Goal: Transaction & Acquisition: Book appointment/travel/reservation

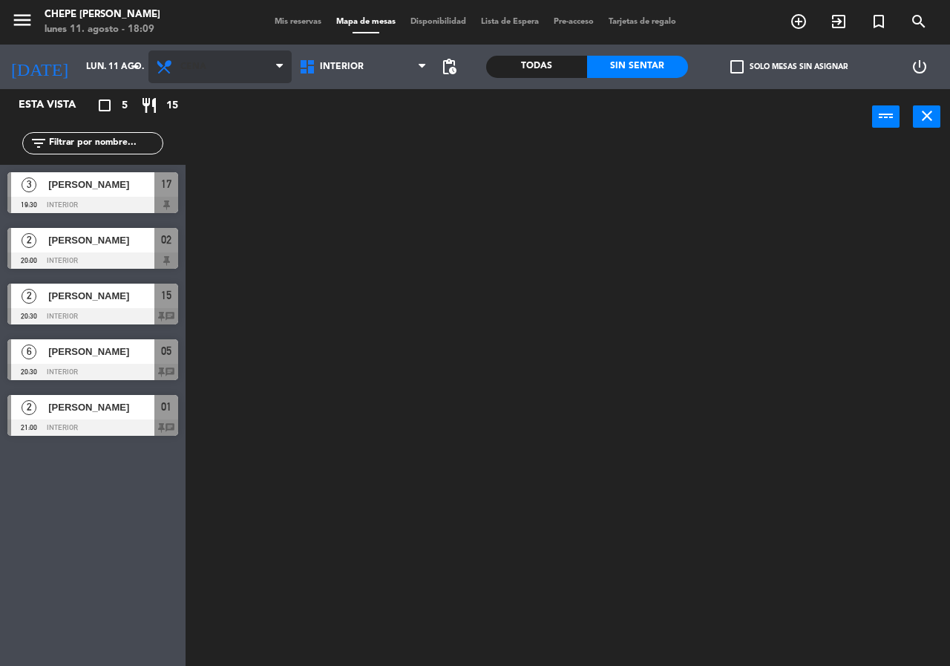
click at [192, 66] on span "Cena" at bounding box center [193, 67] width 26 height 10
click at [249, 97] on ng-component "menu Chepe [PERSON_NAME] lunes 11. agosto - 18:09 Mis reservas Mapa de mesas Di…" at bounding box center [475, 333] width 950 height 666
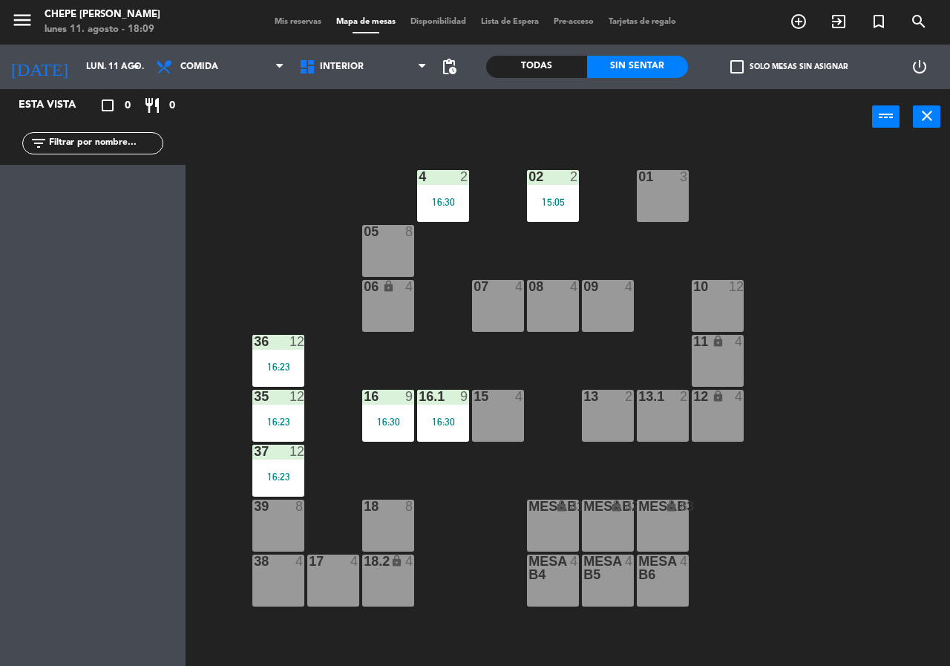
click at [399, 417] on div "16:30" at bounding box center [388, 422] width 52 height 10
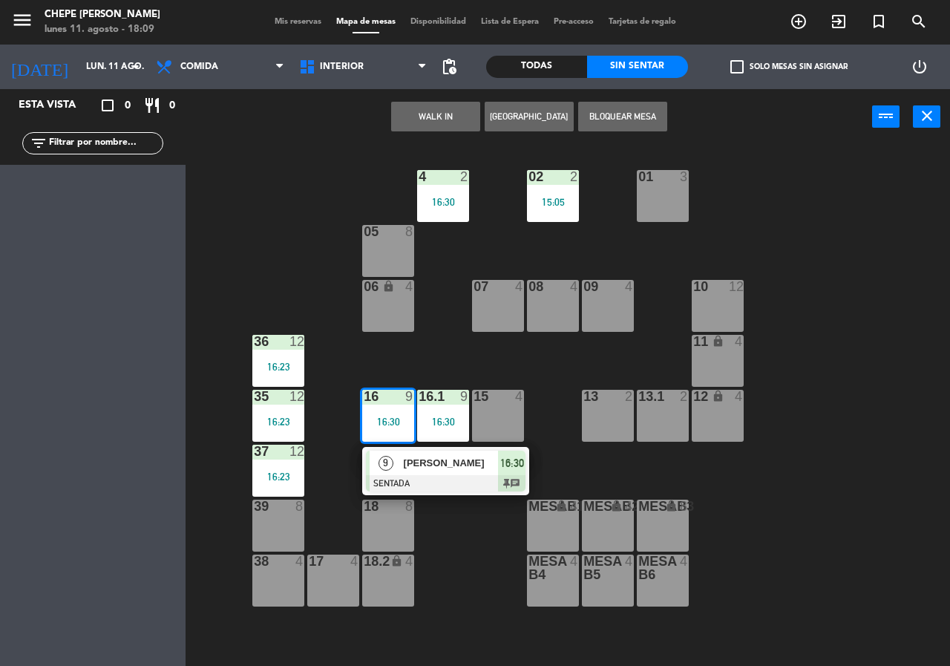
click at [457, 463] on span "[PERSON_NAME]" at bounding box center [451, 463] width 95 height 16
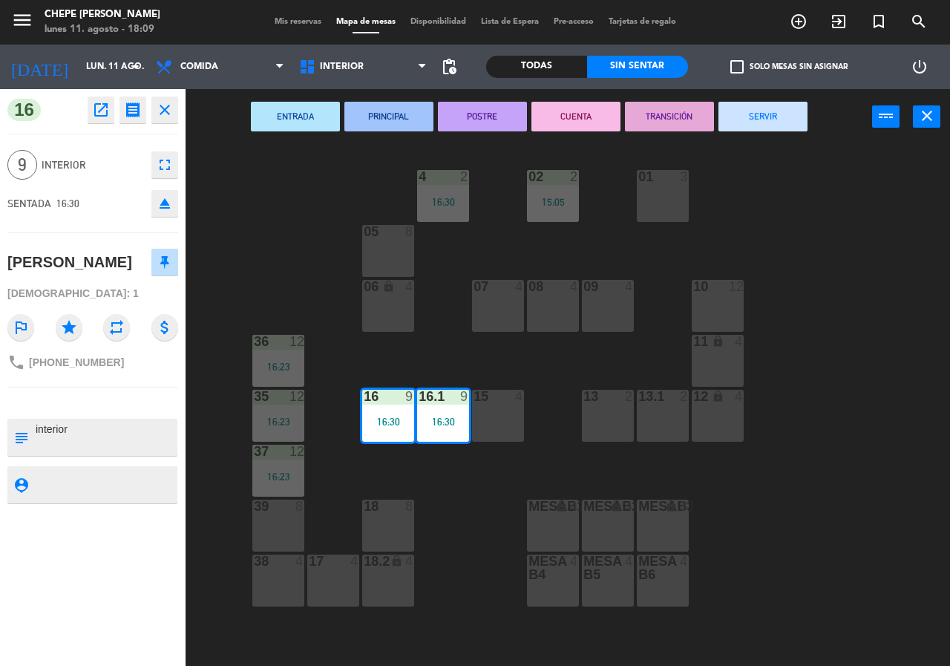
click at [774, 120] on button "SERVIR" at bounding box center [763, 117] width 89 height 30
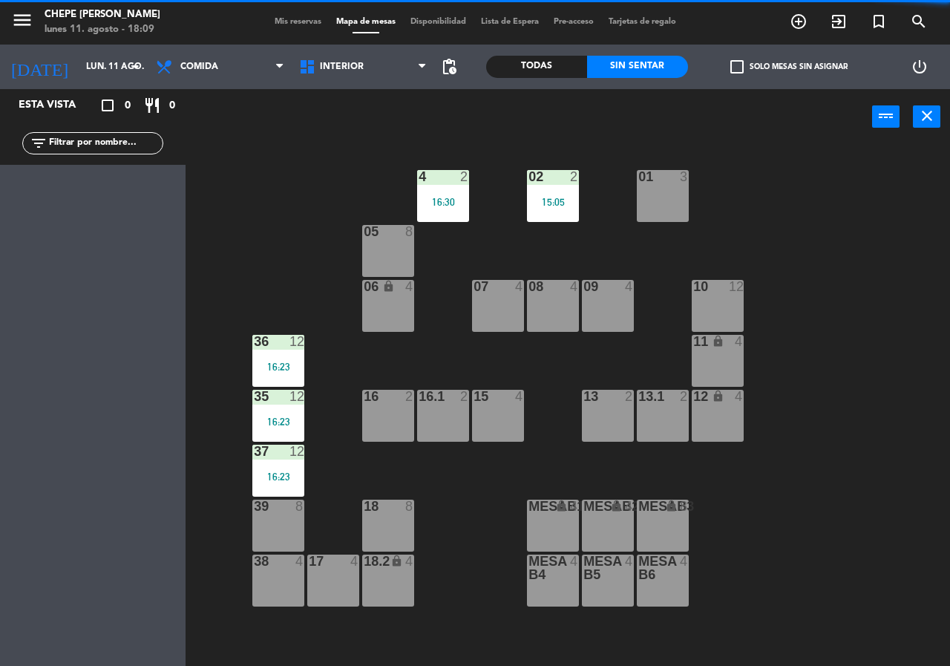
click at [291, 359] on div "36 12 16:23" at bounding box center [278, 361] width 52 height 52
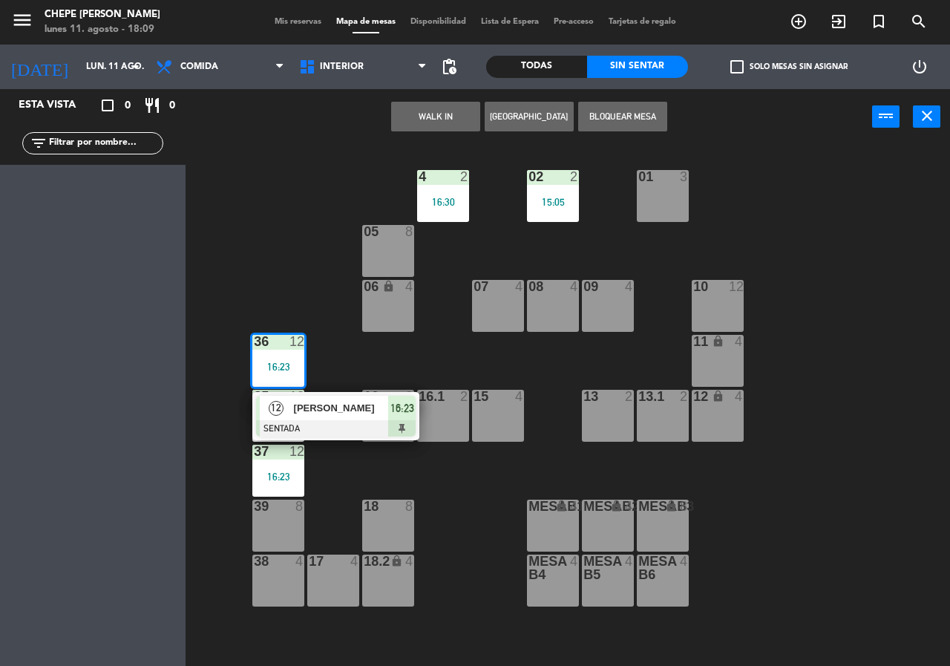
click at [463, 520] on div "02 2 15:05 4 2 16:30 01 3 05 8 06 lock 4 07 4 09 4 10 12 08 4 11 lock 4 36 12 1…" at bounding box center [572, 404] width 755 height 521
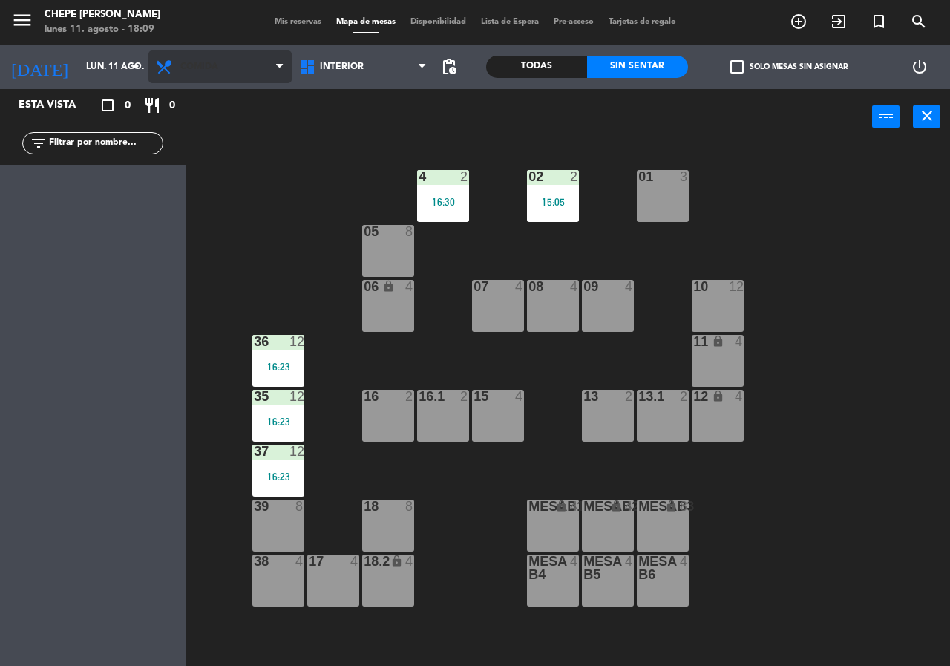
click at [228, 72] on span "Comida" at bounding box center [220, 66] width 143 height 33
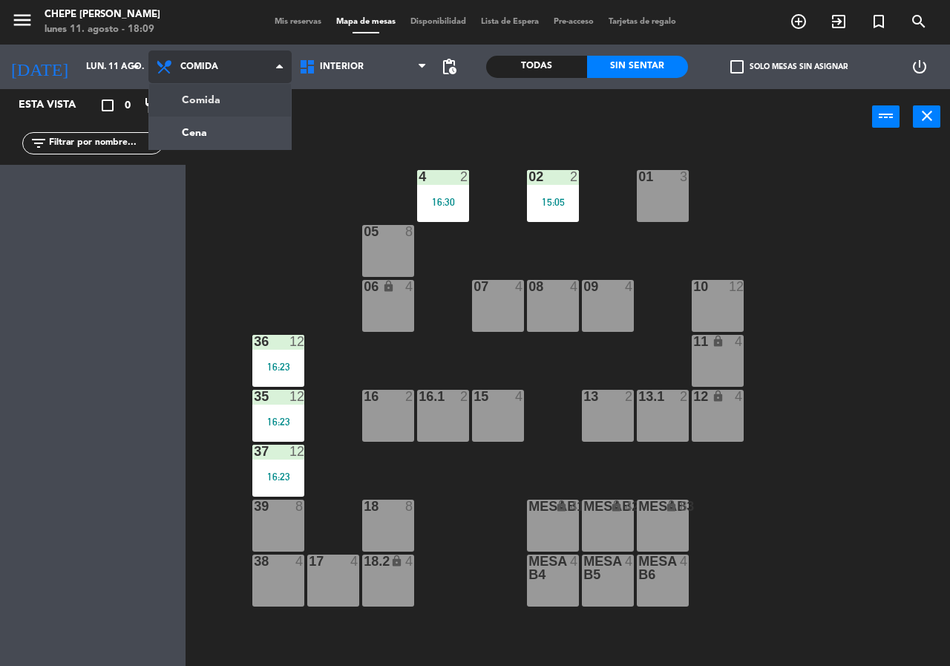
click at [223, 140] on ng-component "menu Chepe [PERSON_NAME] lunes 11. agosto - 18:09 Mis reservas Mapa de mesas Di…" at bounding box center [475, 333] width 950 height 666
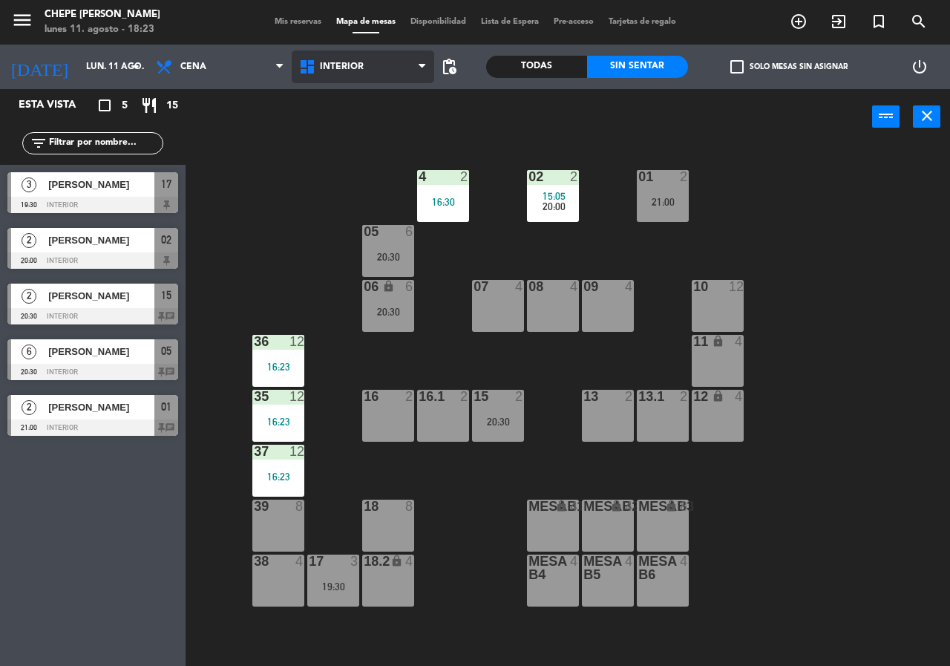
drag, startPoint x: 359, startPoint y: 67, endPoint x: 348, endPoint y: 127, distance: 61.0
click at [359, 67] on span "Interior" at bounding box center [342, 67] width 44 height 10
click at [346, 137] on ng-component "menu Chepe [PERSON_NAME] lunes 11. agosto - 18:23 Mis reservas Mapa de mesas Di…" at bounding box center [475, 333] width 950 height 666
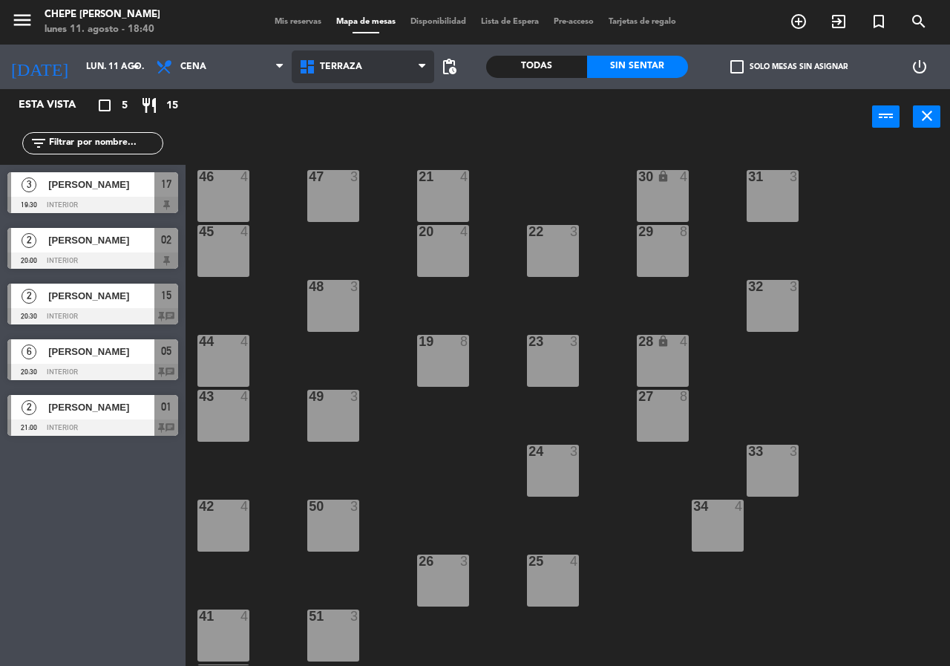
click at [345, 72] on span "Terraza" at bounding box center [363, 66] width 143 height 33
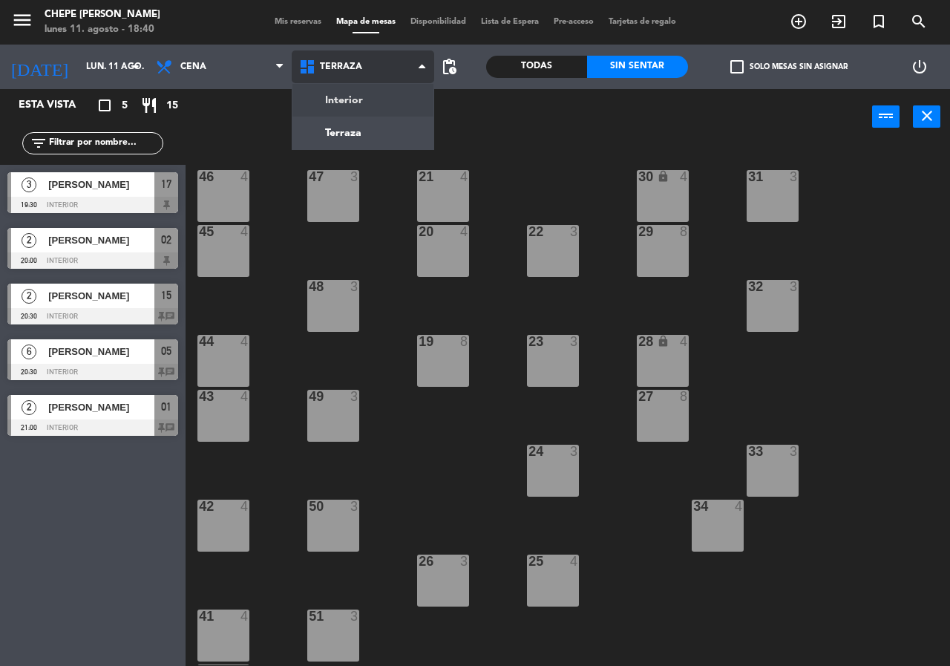
click at [347, 94] on ng-component "menu Chepe [PERSON_NAME] lunes 11. agosto - 18:40 Mis reservas Mapa de mesas Di…" at bounding box center [475, 333] width 950 height 666
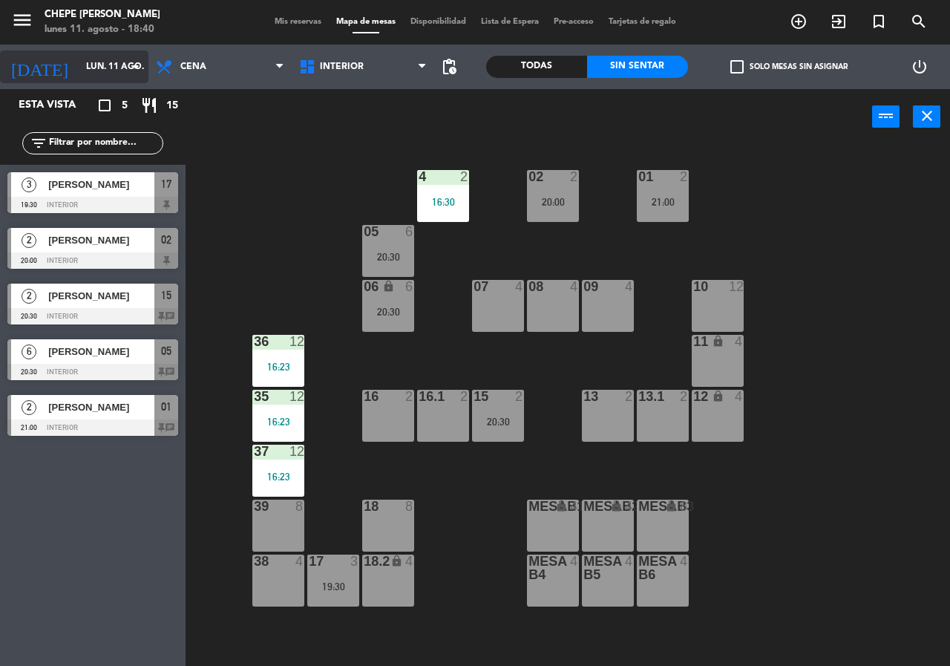
click at [122, 65] on input "lun. 11 ago." at bounding box center [138, 66] width 118 height 25
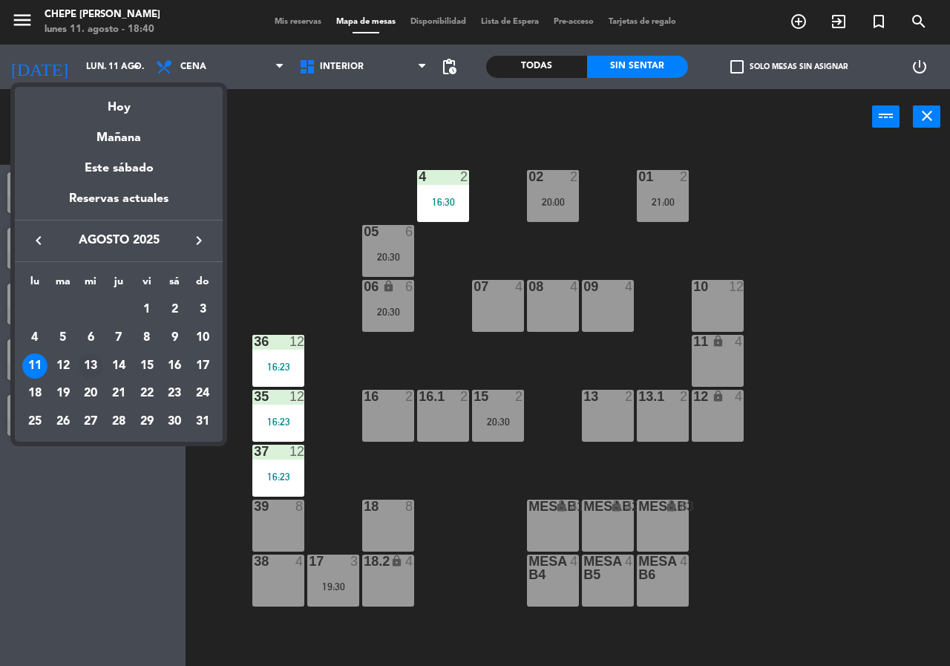
click at [89, 364] on div "13" at bounding box center [90, 365] width 25 height 25
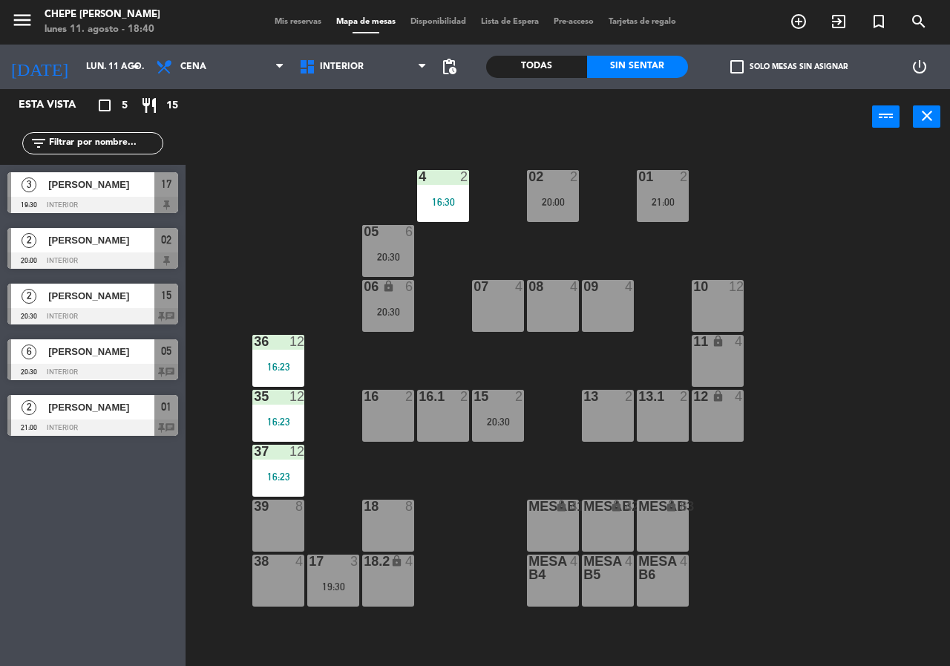
type input "mié. 13 ago."
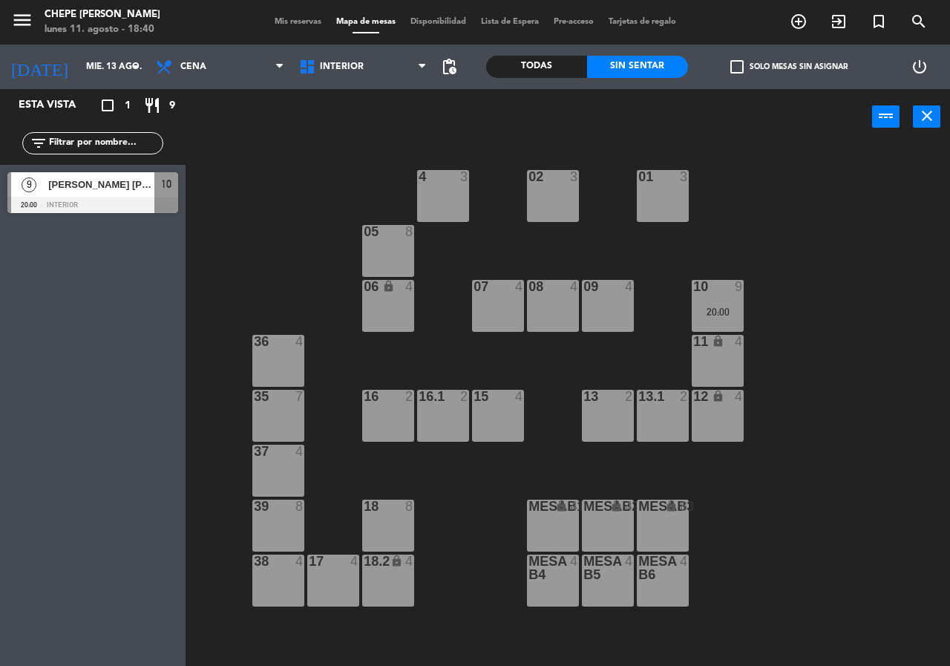
drag, startPoint x: 365, startPoint y: 305, endPoint x: 391, endPoint y: 275, distance: 40.0
click at [373, 298] on div "06 lock 4" at bounding box center [388, 306] width 52 height 52
click at [396, 250] on div "05 8" at bounding box center [388, 251] width 52 height 52
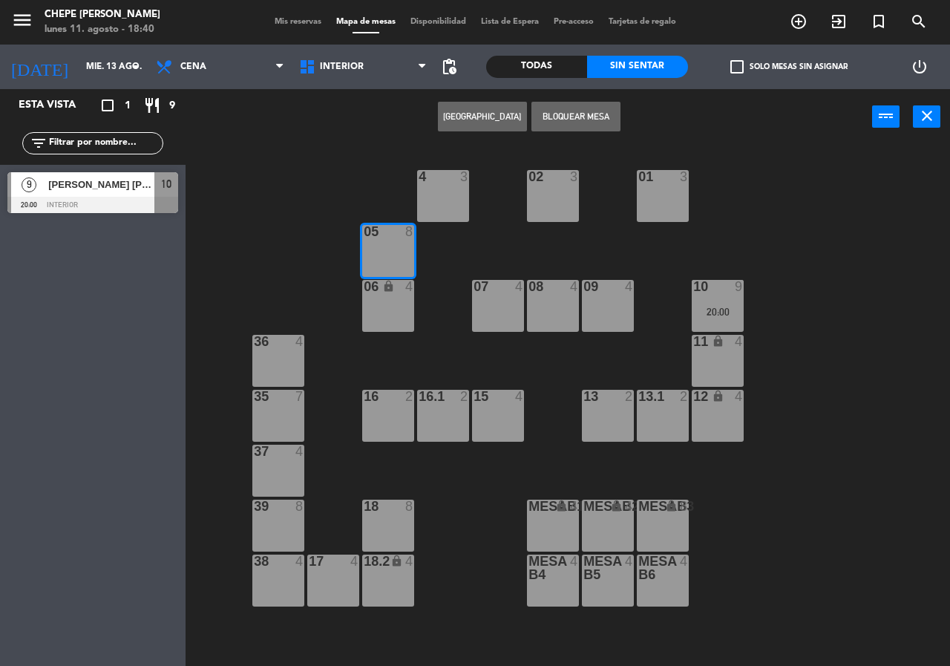
click at [405, 330] on div "06 lock 4" at bounding box center [388, 306] width 52 height 52
click at [506, 115] on button "[GEOGRAPHIC_DATA]" at bounding box center [482, 117] width 89 height 30
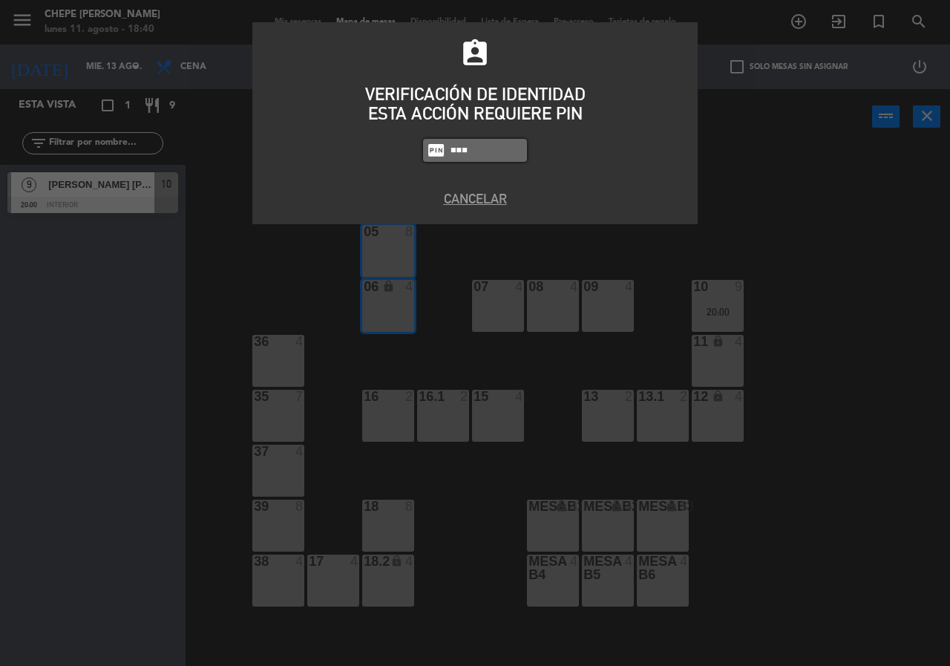
type input "8319"
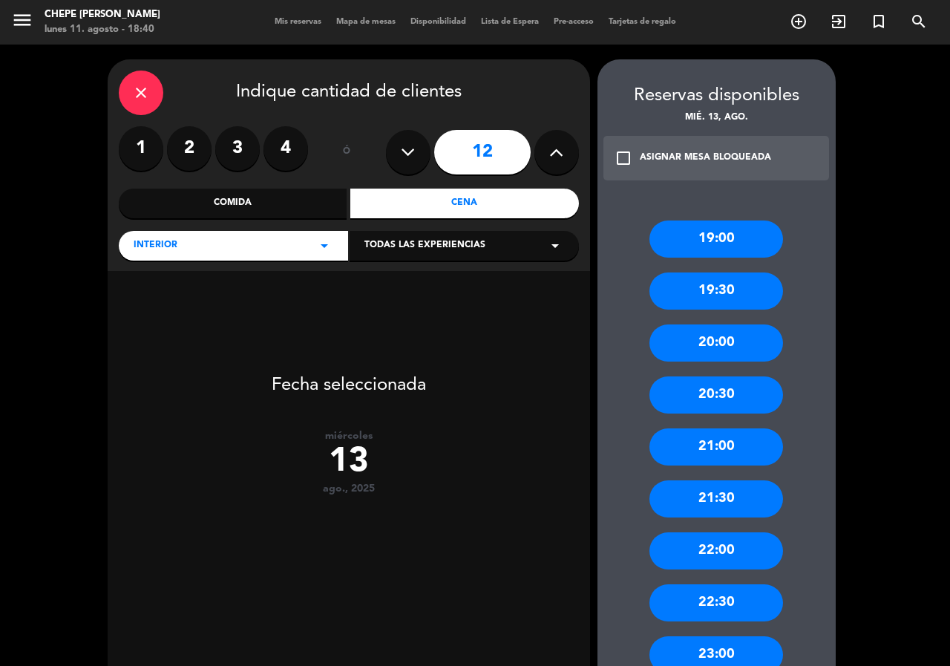
click at [410, 156] on icon at bounding box center [408, 152] width 14 height 22
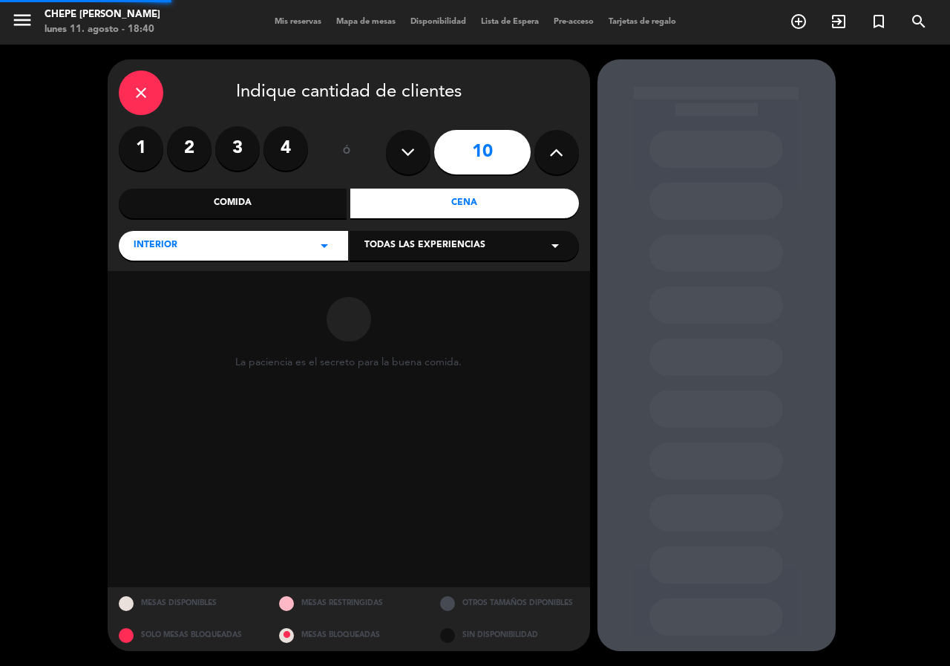
click at [410, 156] on icon at bounding box center [408, 152] width 14 height 22
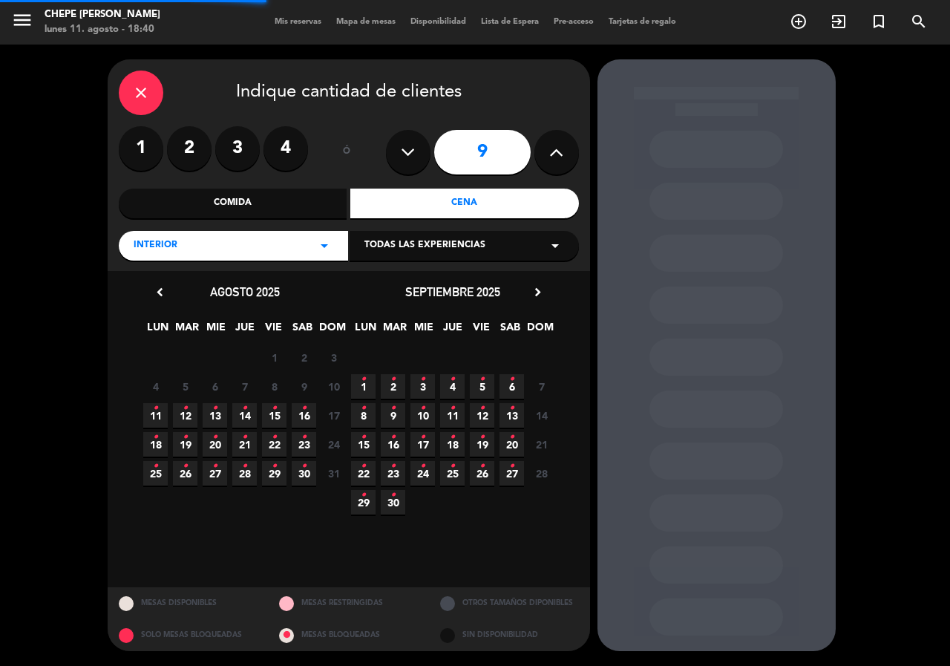
click at [410, 156] on icon at bounding box center [408, 152] width 14 height 22
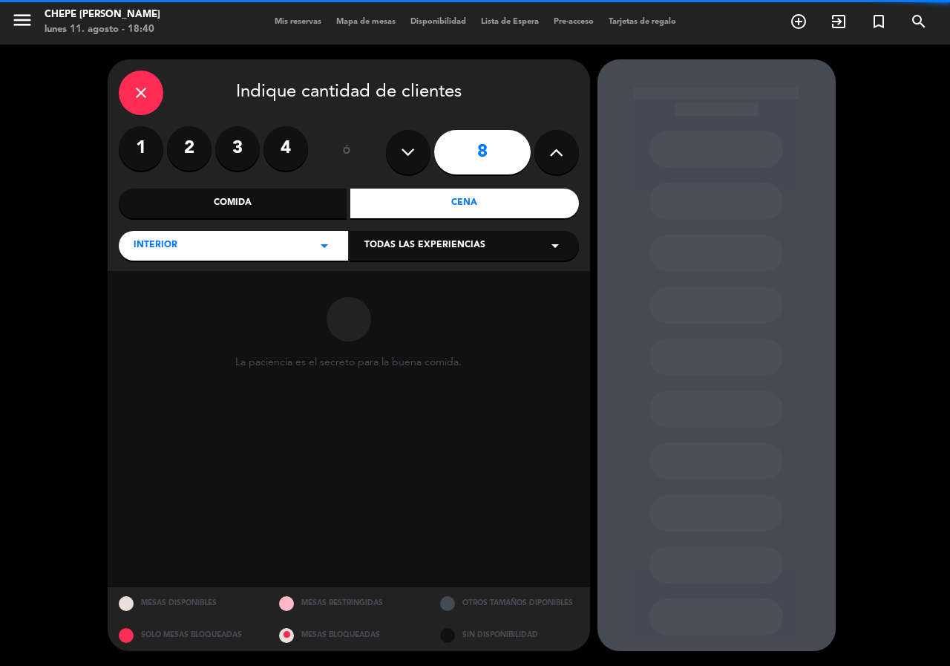
click at [410, 156] on icon at bounding box center [408, 152] width 14 height 22
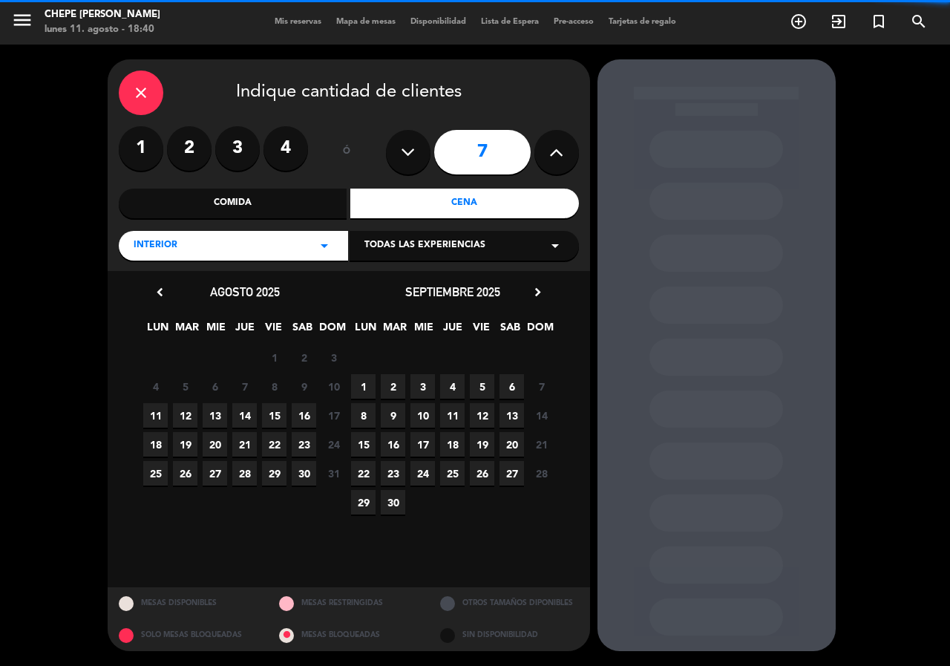
click at [410, 156] on icon at bounding box center [408, 152] width 14 height 22
type input "5"
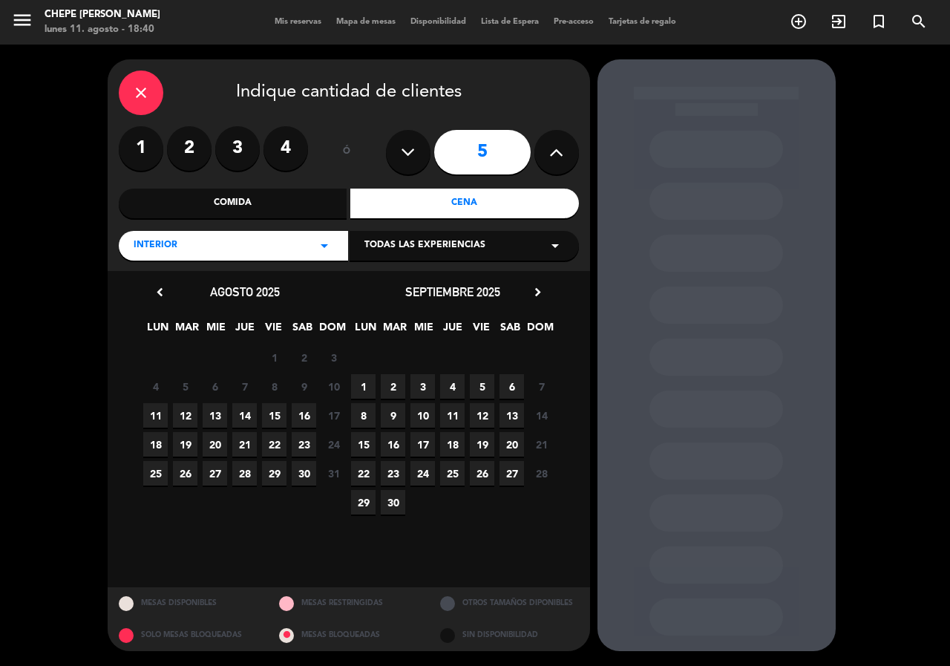
click at [223, 413] on span "13" at bounding box center [215, 415] width 25 height 25
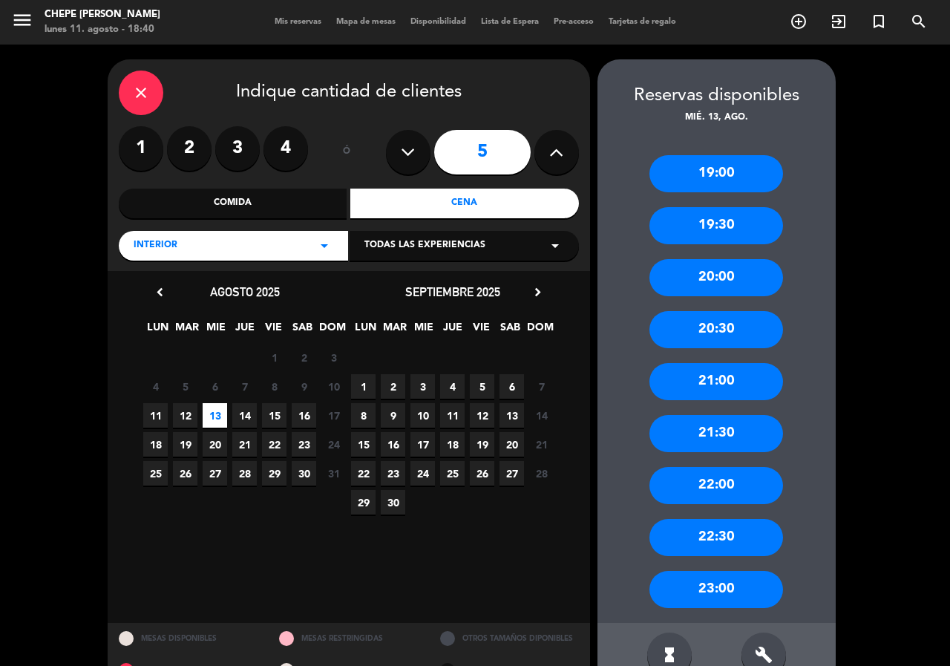
click at [287, 204] on div "Comida" at bounding box center [233, 204] width 229 height 30
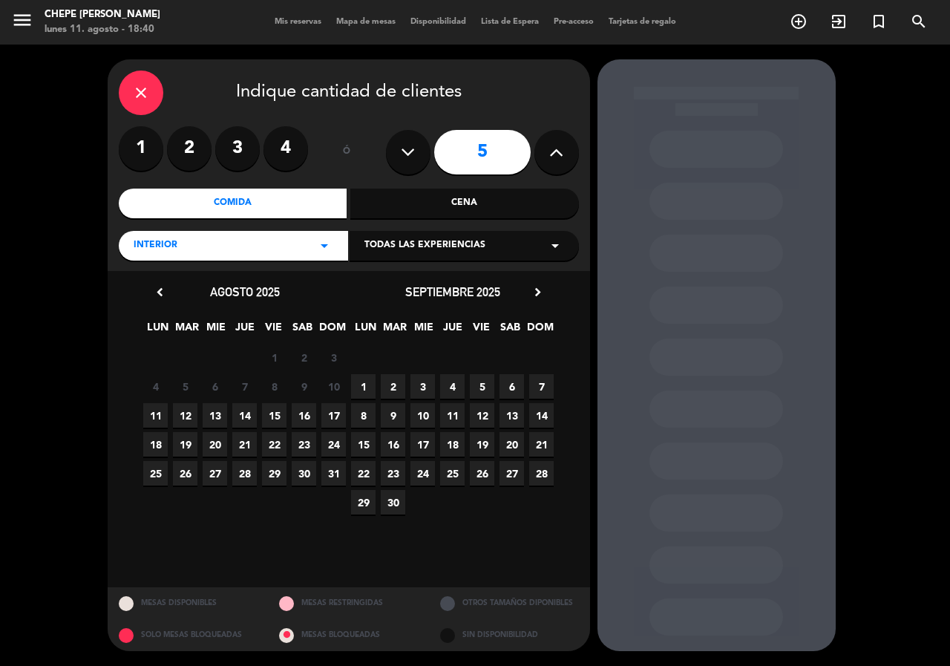
click at [218, 414] on span "13" at bounding box center [215, 415] width 25 height 25
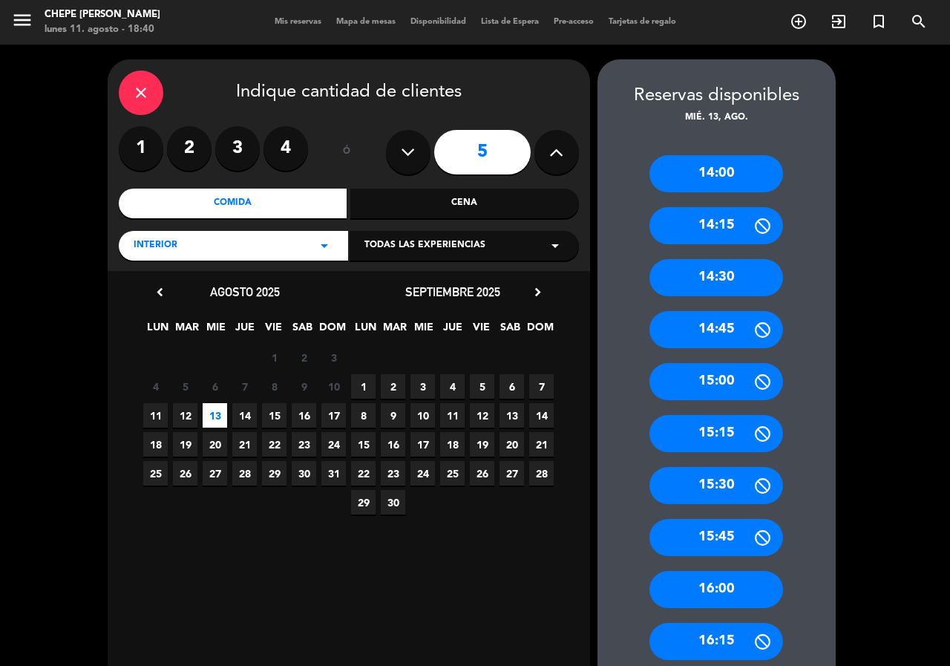
click at [699, 173] on div "14:00" at bounding box center [717, 173] width 134 height 37
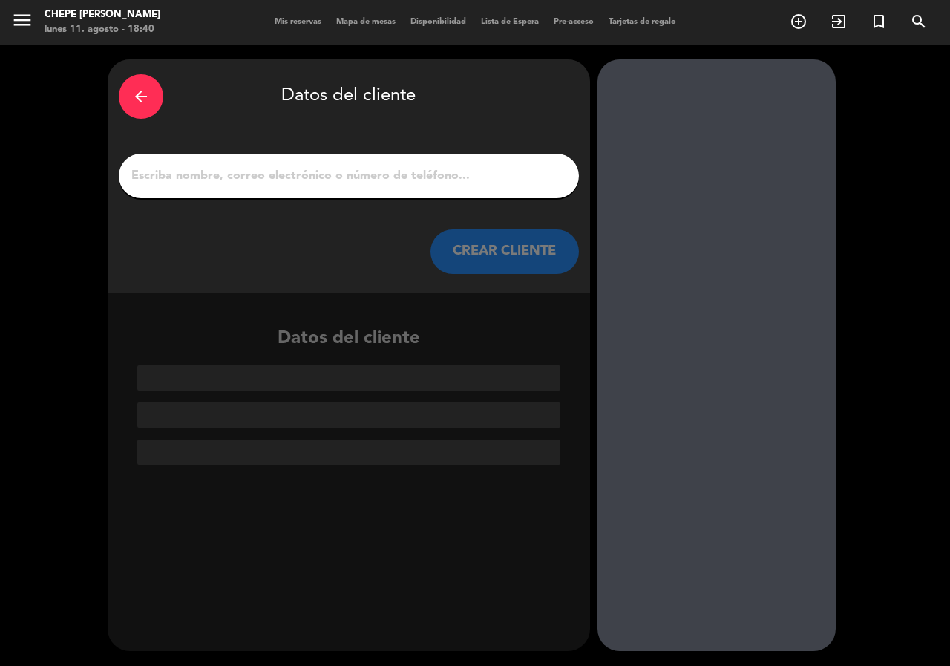
click at [428, 178] on input "1" at bounding box center [349, 176] width 438 height 21
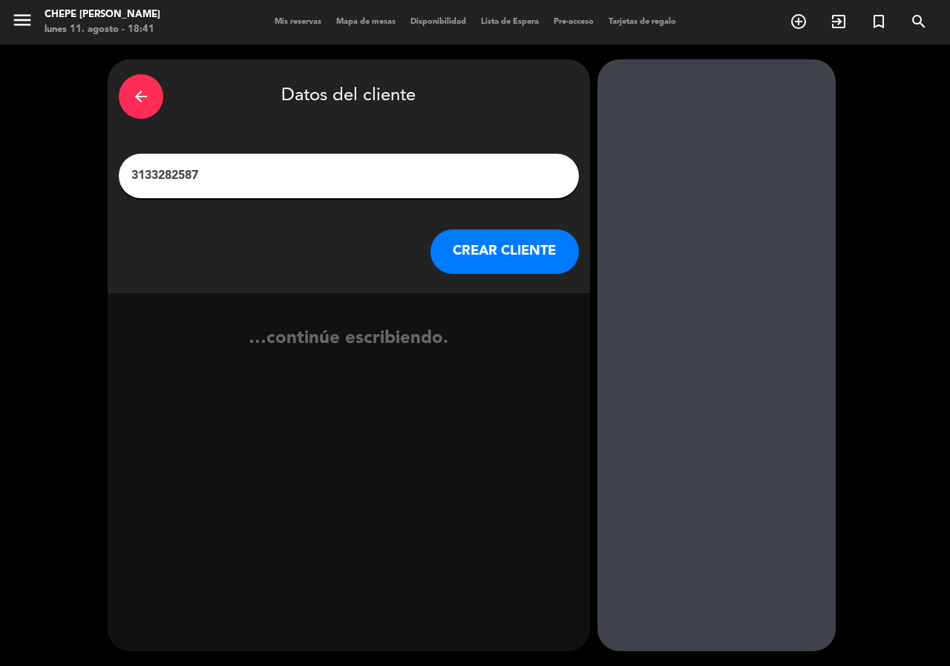
drag, startPoint x: 428, startPoint y: 178, endPoint x: 0, endPoint y: 206, distance: 429.3
click at [0, 206] on div "arrow_back Datos del cliente 3133282587 CREAR CLIENTE …continúe escribiendo." at bounding box center [475, 355] width 950 height 621
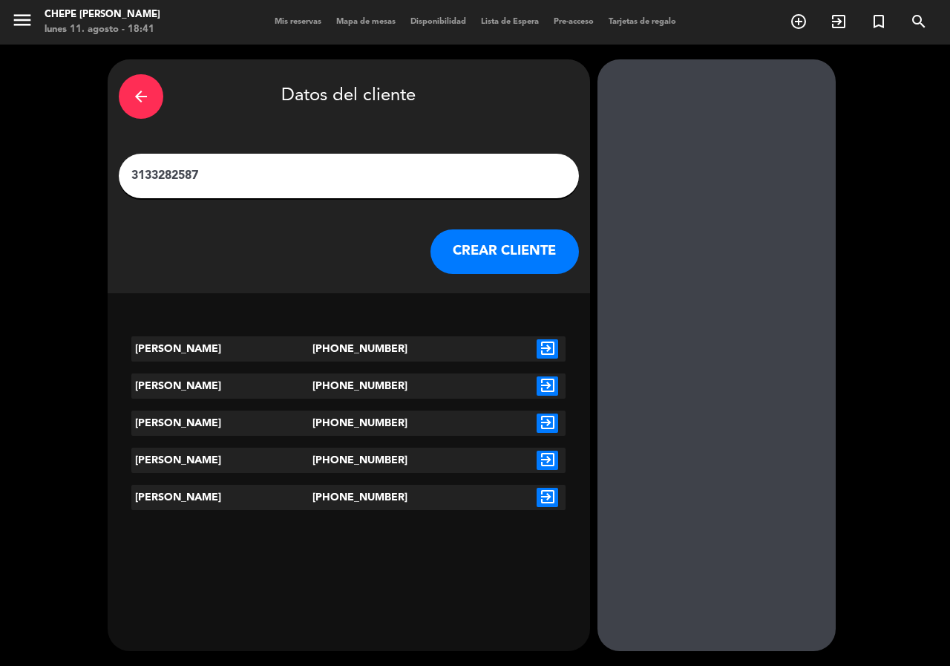
type input "3133282587"
click at [534, 339] on div "exit_to_app" at bounding box center [547, 348] width 36 height 25
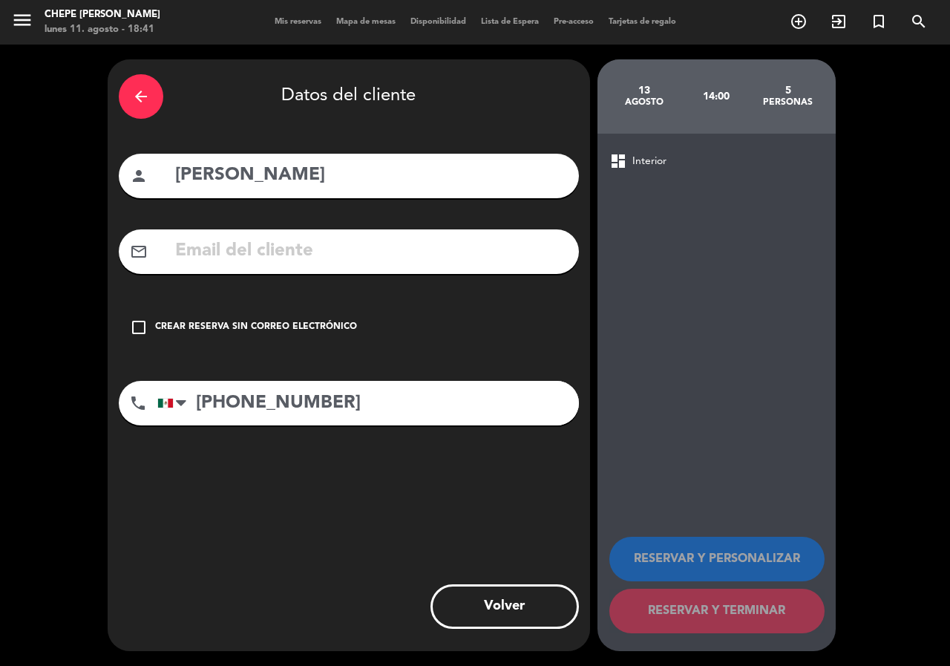
click at [280, 331] on div "Crear reserva sin correo electrónico" at bounding box center [256, 327] width 202 height 15
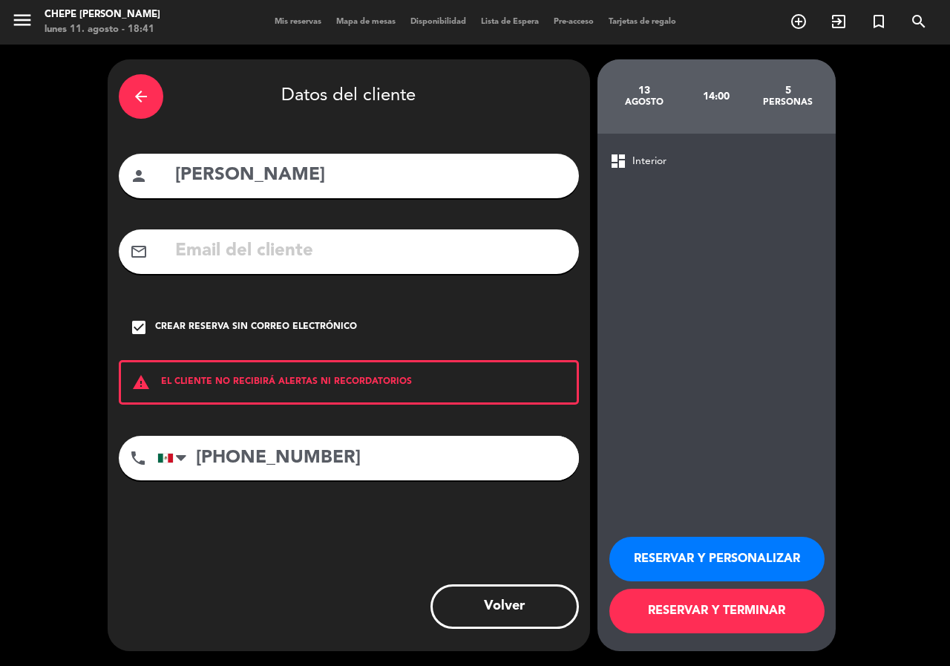
click at [692, 558] on button "RESERVAR Y PERSONALIZAR" at bounding box center [717, 559] width 215 height 45
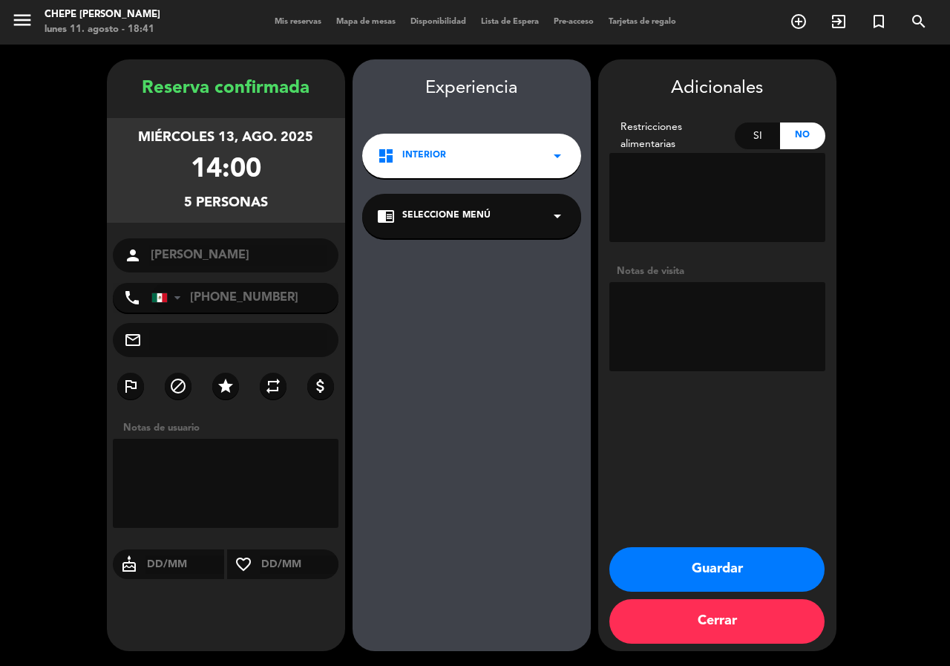
click at [716, 322] on textarea at bounding box center [718, 326] width 216 height 89
type textarea "mesa 18"
click at [710, 582] on button "Guardar" at bounding box center [717, 569] width 215 height 45
